Goal: Check status: Check status

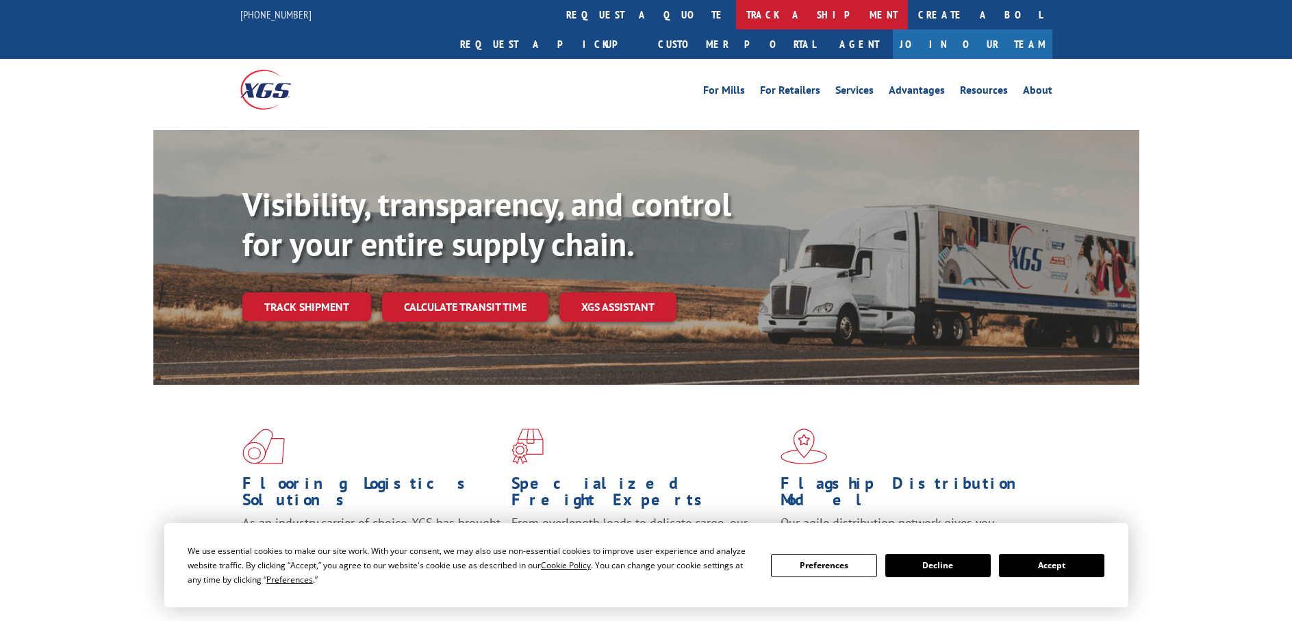
click at [736, 12] on link "track a shipment" at bounding box center [822, 14] width 172 height 29
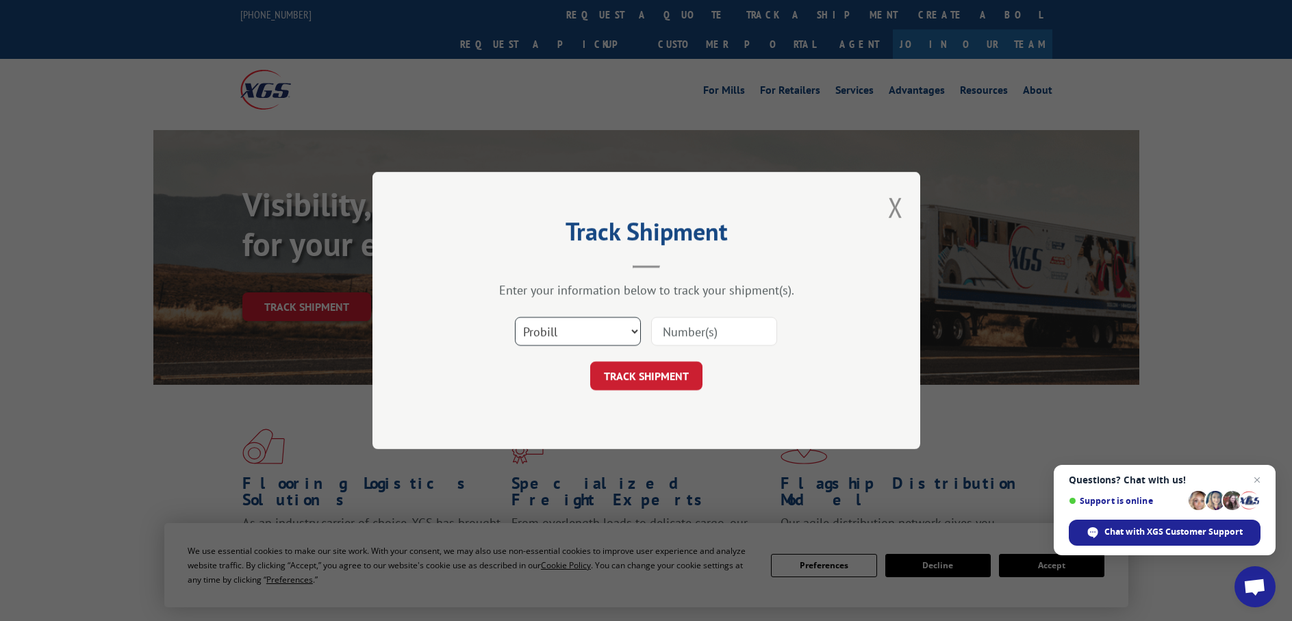
click at [637, 325] on select "Select category... Probill BOL PO" at bounding box center [578, 331] width 126 height 29
select select "bol"
click at [515, 317] on select "Select category... Probill BOL PO" at bounding box center [578, 331] width 126 height 29
click at [671, 330] on input at bounding box center [714, 331] width 126 height 29
type input "7089317"
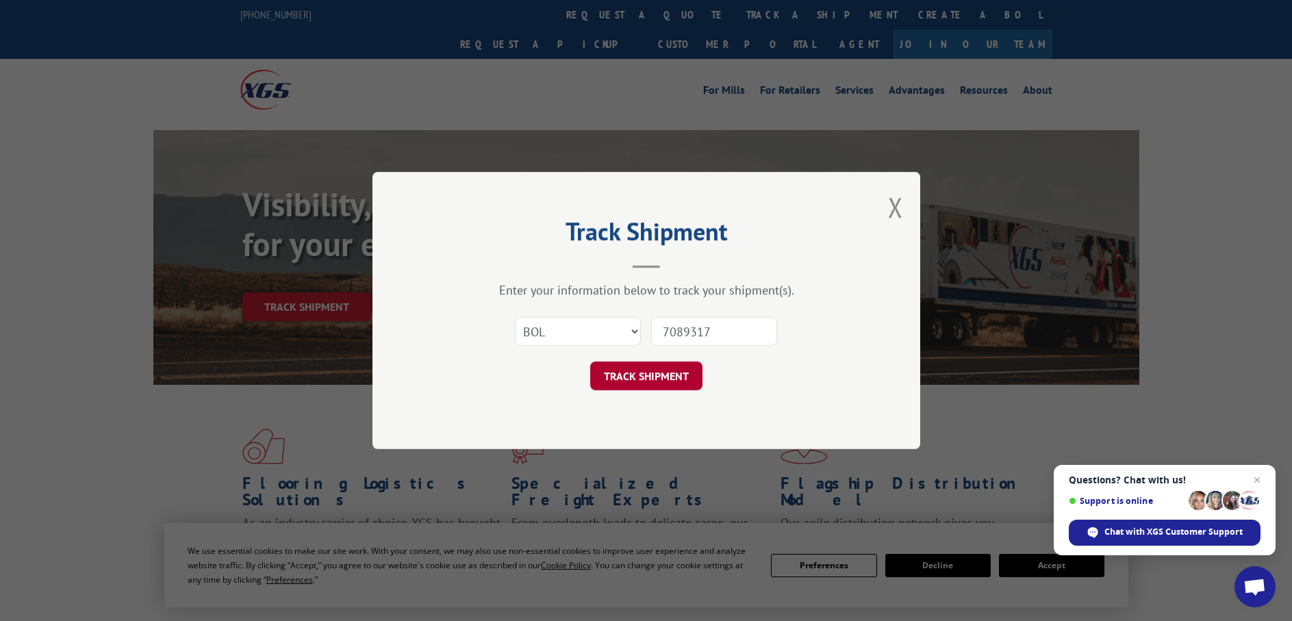
click at [668, 377] on button "TRACK SHIPMENT" at bounding box center [646, 375] width 112 height 29
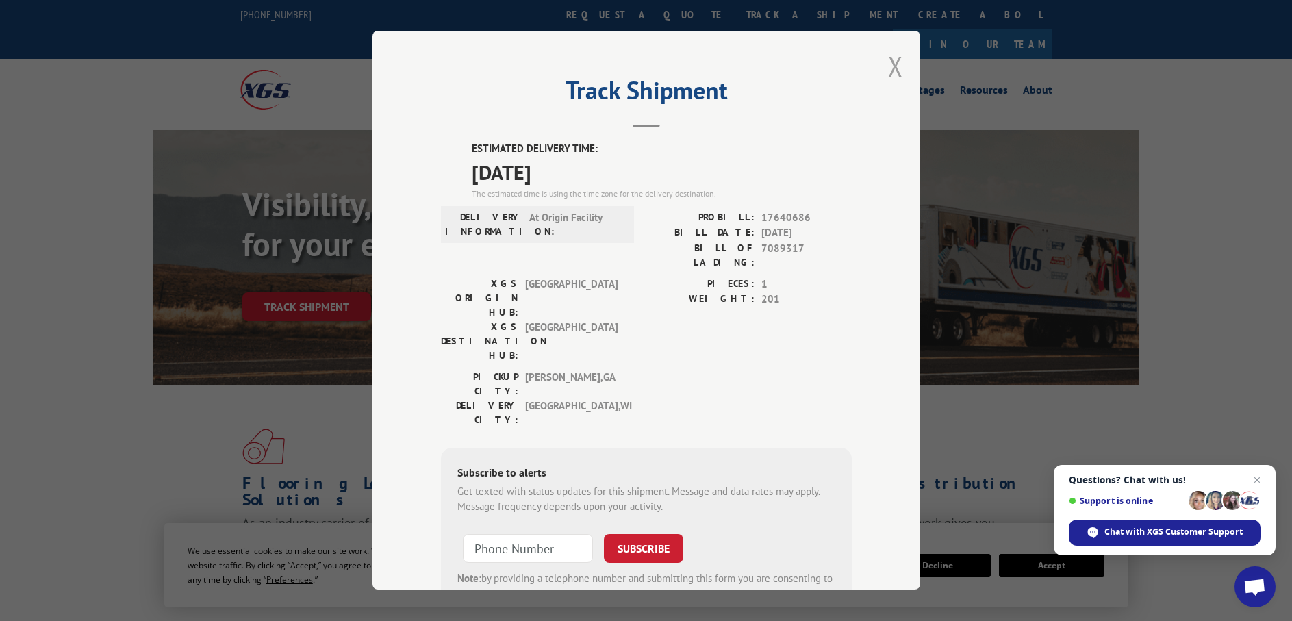
click at [891, 62] on button "Close modal" at bounding box center [895, 66] width 15 height 36
